Goal: Task Accomplishment & Management: Manage account settings

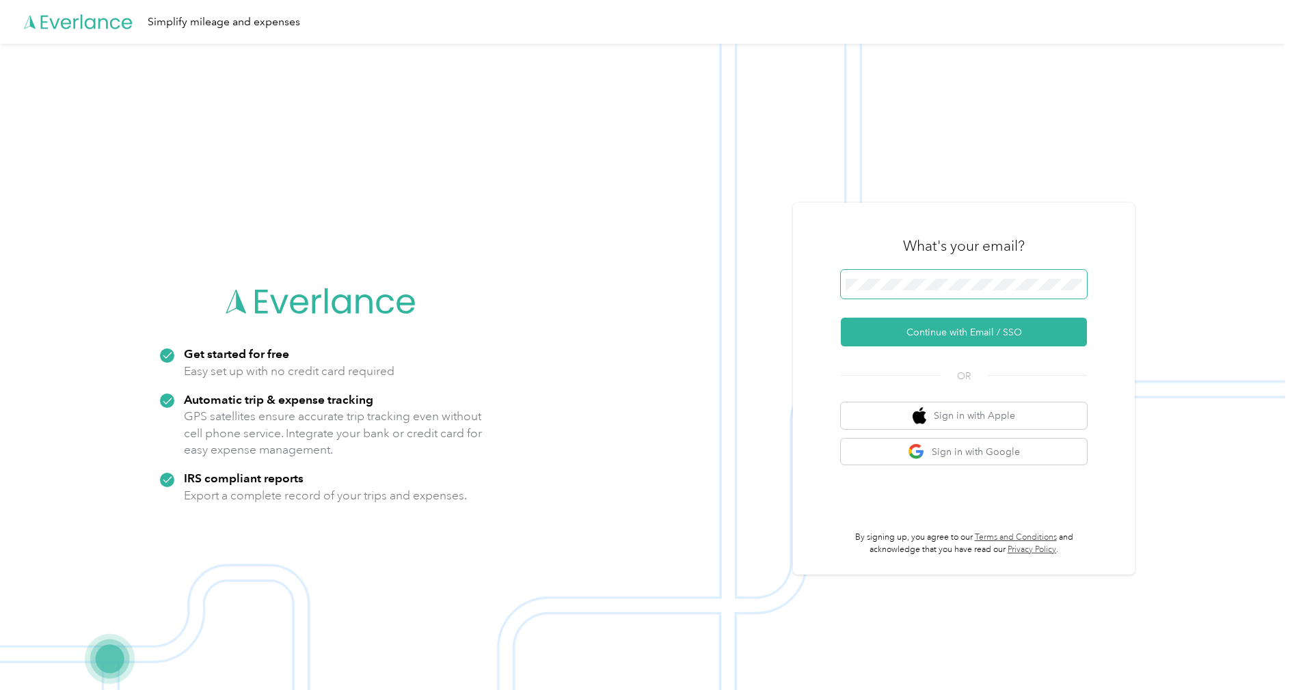
click at [874, 273] on span at bounding box center [964, 284] width 246 height 29
click at [880, 331] on button "Continue with Email / SSO" at bounding box center [964, 332] width 246 height 29
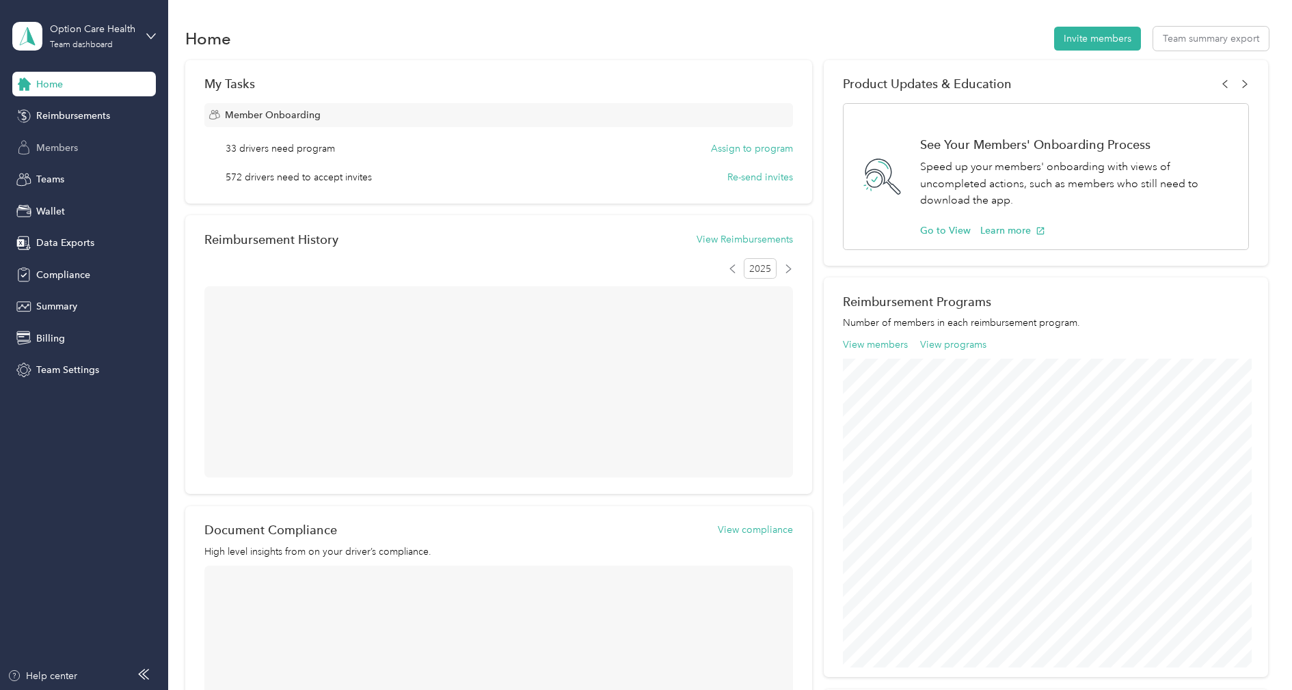
click at [63, 145] on span "Members" at bounding box center [57, 148] width 42 height 14
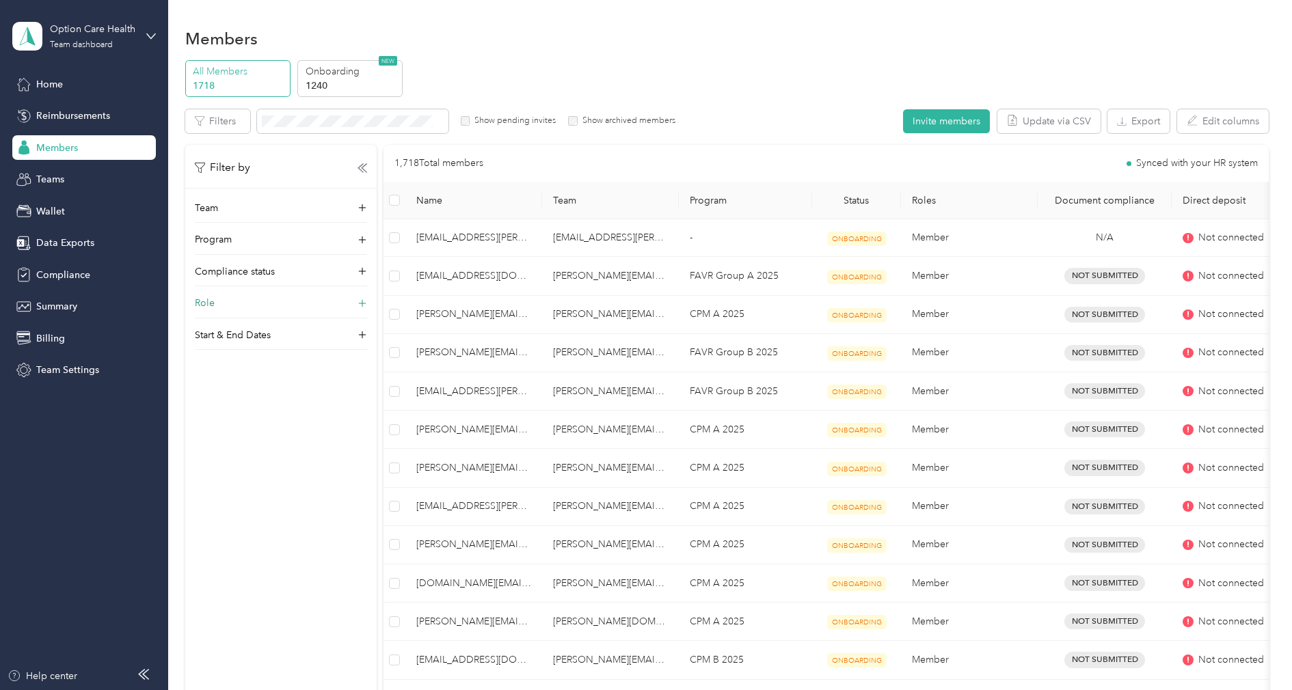
click at [233, 299] on div "Role" at bounding box center [281, 307] width 172 height 22
click at [243, 410] on label "Super Admin" at bounding box center [230, 410] width 53 height 12
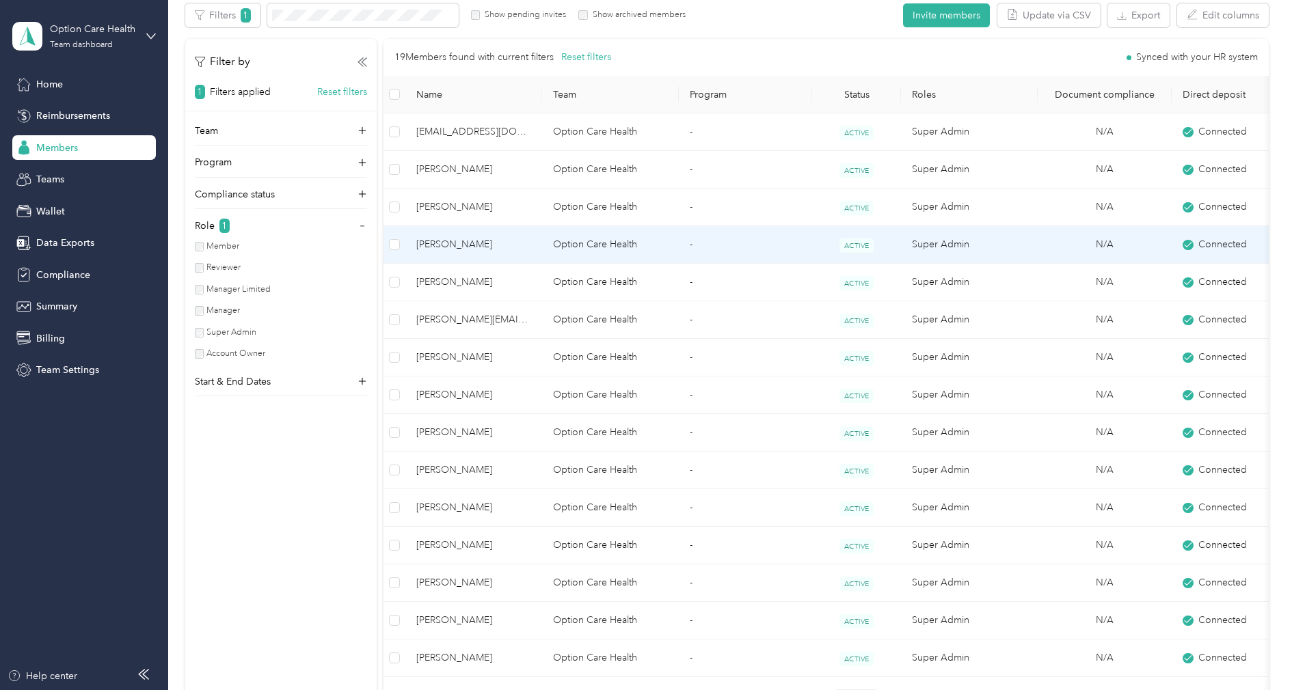
scroll to position [83, 0]
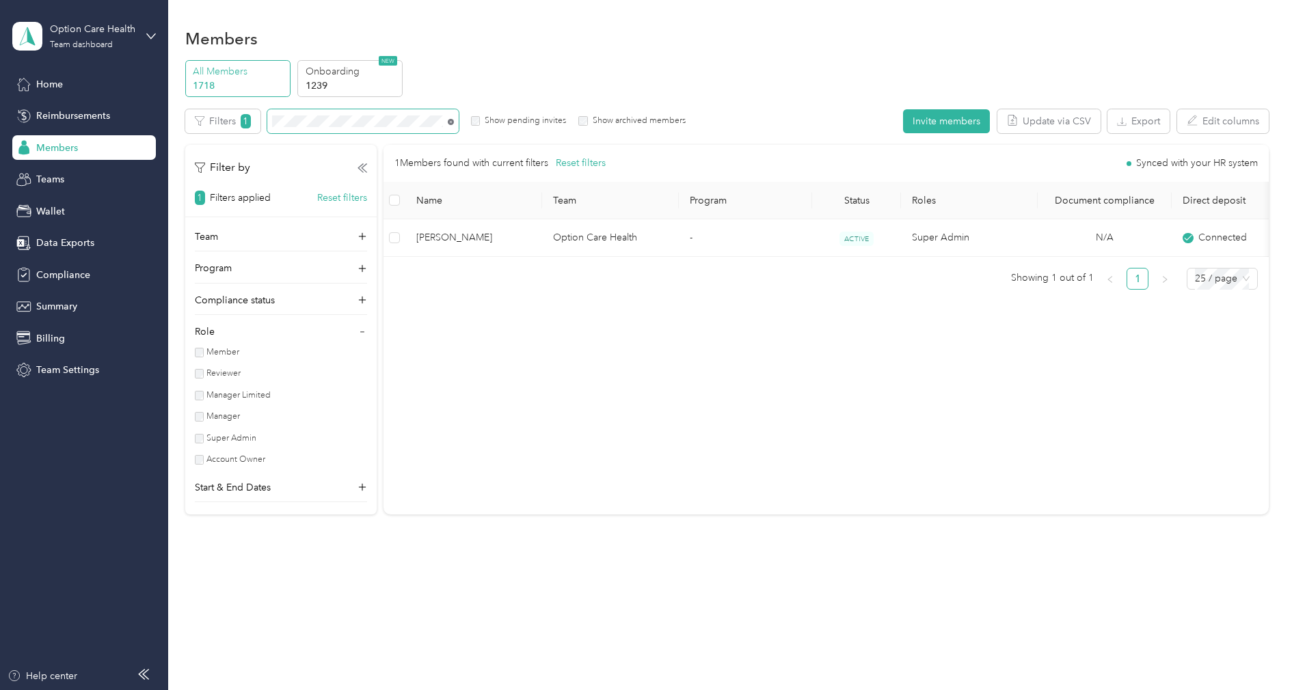
click at [450, 119] on icon at bounding box center [451, 122] width 6 height 6
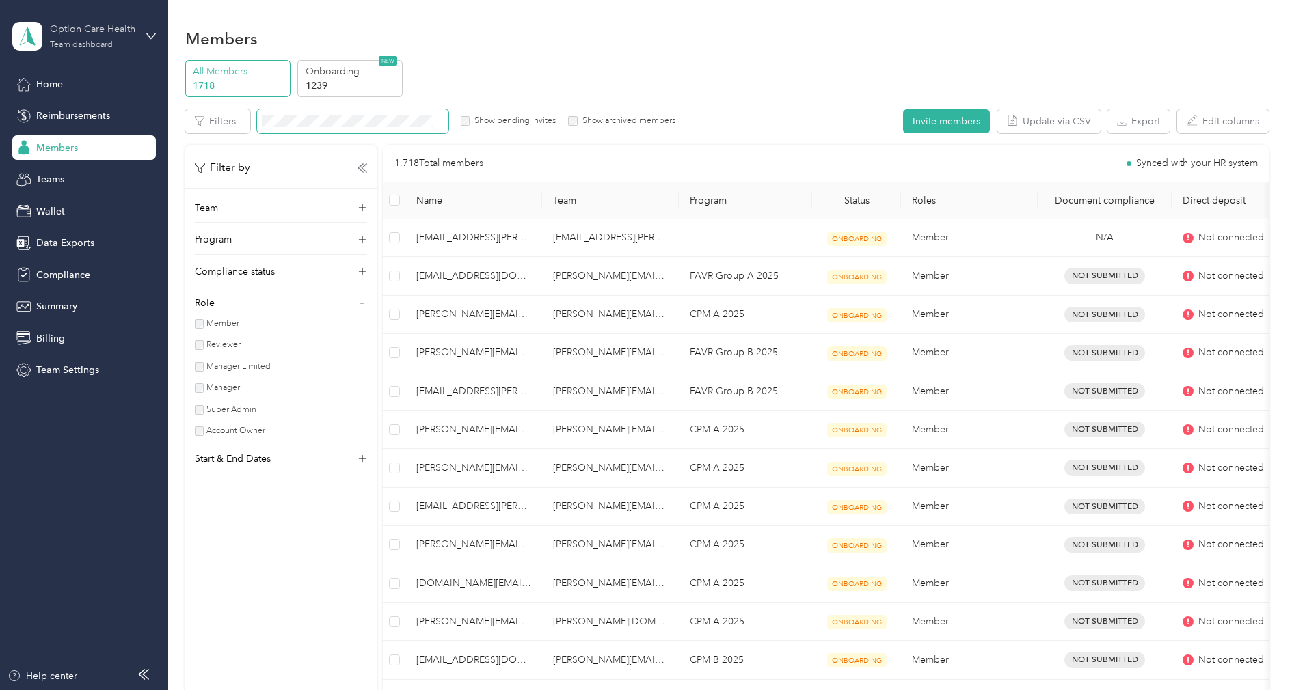
click at [103, 33] on div "Option Care Health" at bounding box center [92, 29] width 85 height 14
click at [69, 167] on div "Log out" at bounding box center [51, 173] width 53 height 14
